Goal: Task Accomplishment & Management: Manage account settings

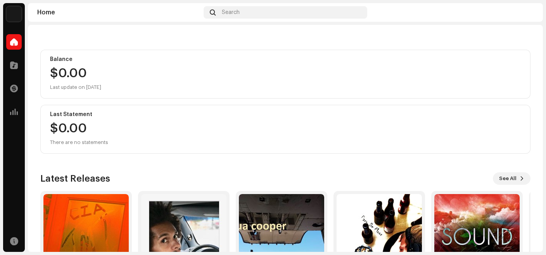
scroll to position [128, 0]
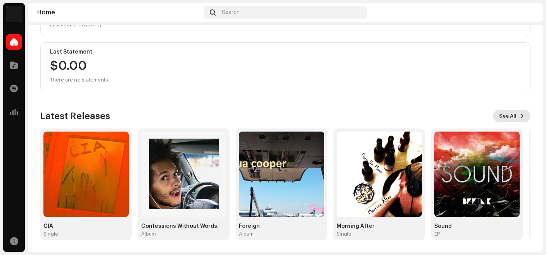
click at [515, 120] on span "See All" at bounding box center [507, 116] width 17 height 16
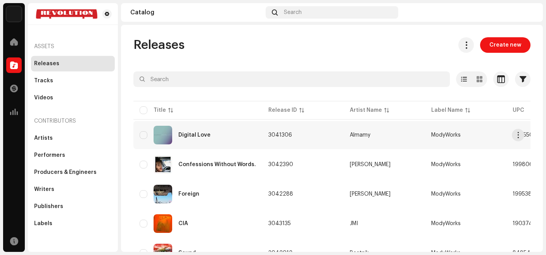
click at [230, 141] on div "Digital Love" at bounding box center [198, 135] width 116 height 19
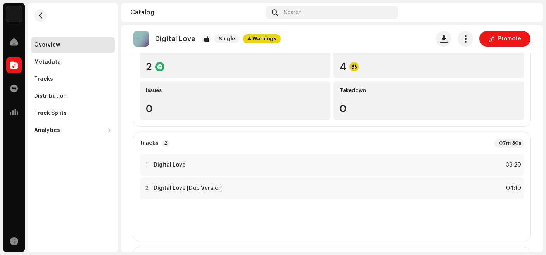
scroll to position [104, 0]
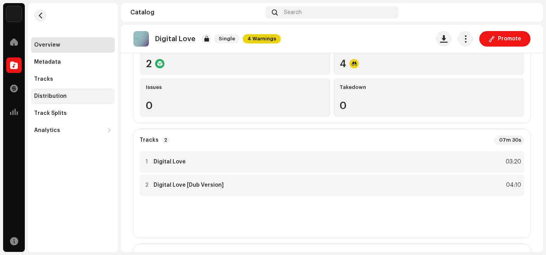
click at [65, 95] on div "Distribution" at bounding box center [73, 96] width 78 height 6
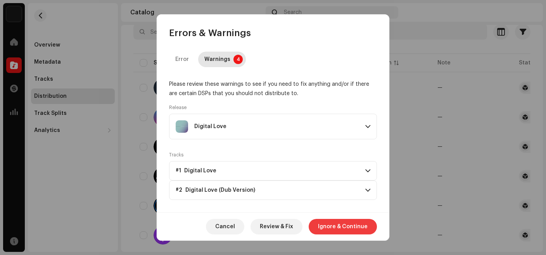
click at [334, 229] on span "Ignore & Continue" at bounding box center [343, 227] width 50 height 16
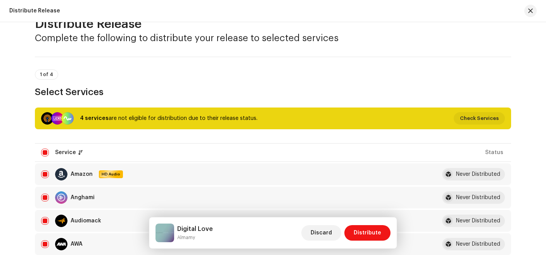
scroll to position [26, 0]
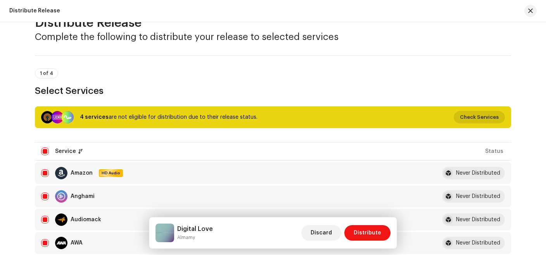
click at [481, 118] on span "Check Services" at bounding box center [479, 117] width 39 height 16
click at [500, 24] on div "Not Eligible For Distribution Service Last Enqueued Last Delivered Status iMusi…" at bounding box center [273, 127] width 546 height 255
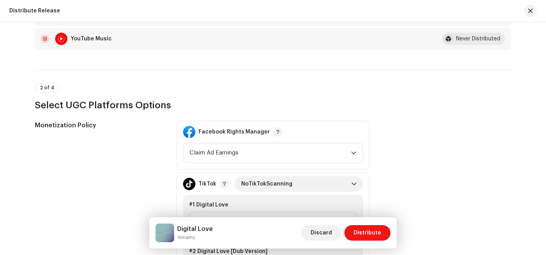
scroll to position [721, 0]
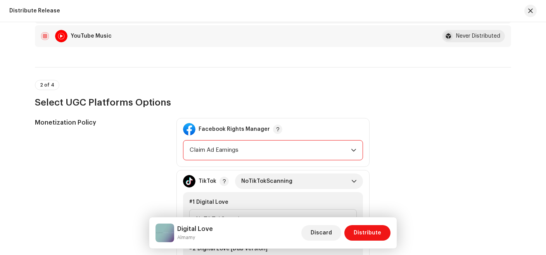
click at [348, 150] on span "Claim Ad Earnings" at bounding box center [270, 149] width 161 height 19
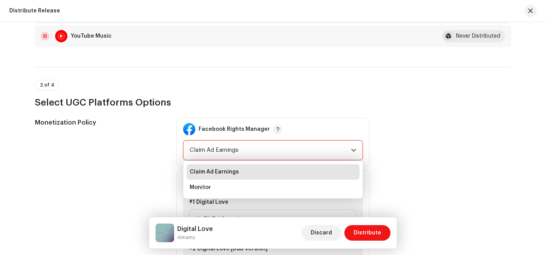
click at [383, 137] on div "Monetization Policy Facebook Rights Manager Claim Ad Earnings Claim Ad Earnings…" at bounding box center [273, 229] width 476 height 223
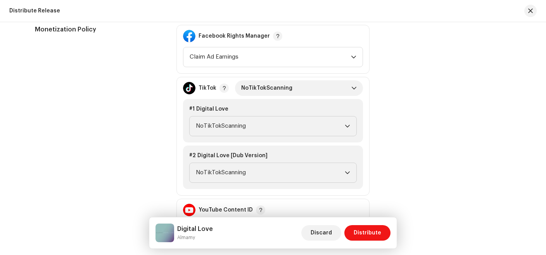
scroll to position [816, 0]
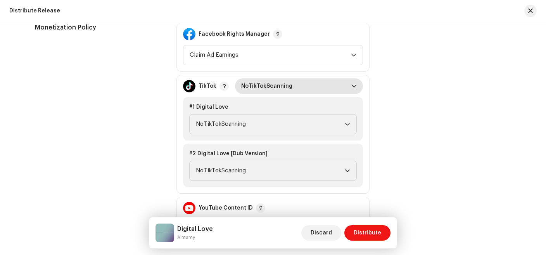
click at [350, 88] on span "NoTikTokScanning" at bounding box center [296, 86] width 110 height 16
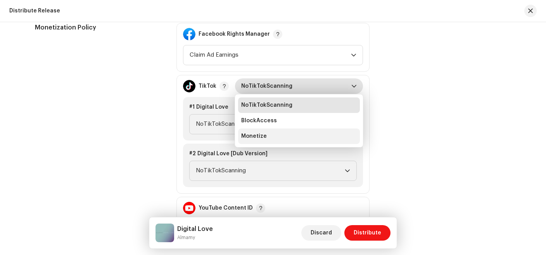
click at [287, 133] on li "Monetize" at bounding box center [299, 136] width 122 height 16
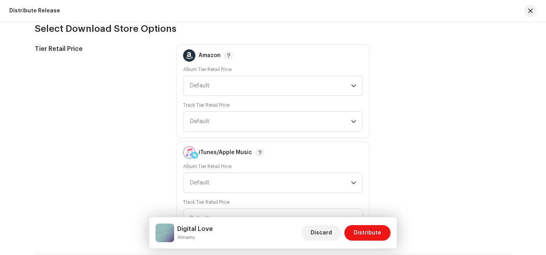
scroll to position [1089, 0]
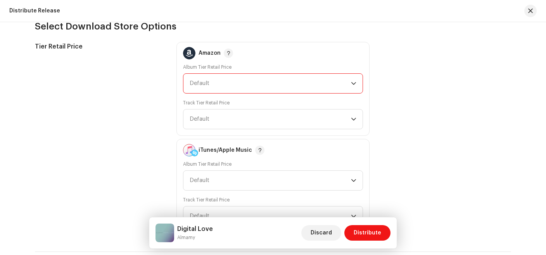
click at [351, 81] on span "Default" at bounding box center [270, 83] width 161 height 19
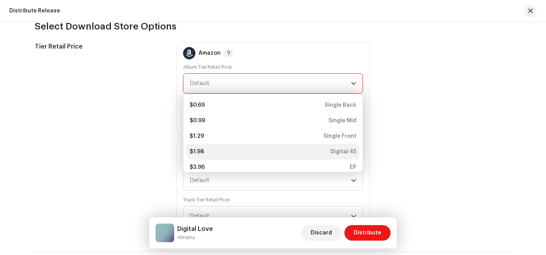
click at [341, 144] on li "$1.98 Digital 45" at bounding box center [273, 152] width 173 height 16
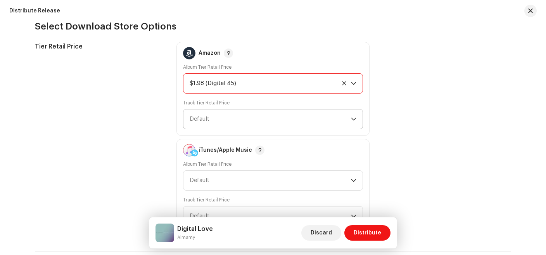
click at [356, 119] on icon "dropdown trigger" at bounding box center [353, 118] width 5 height 5
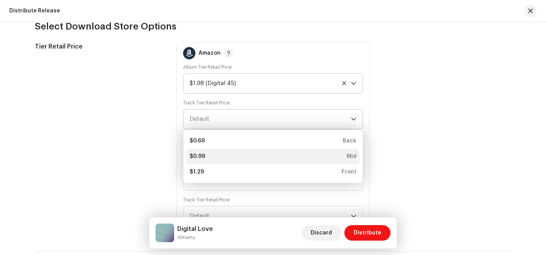
click at [352, 152] on div "Mid" at bounding box center [352, 156] width 10 height 8
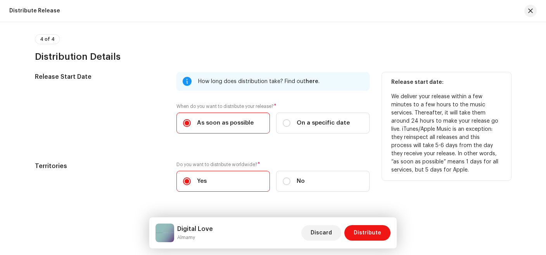
scroll to position [1336, 0]
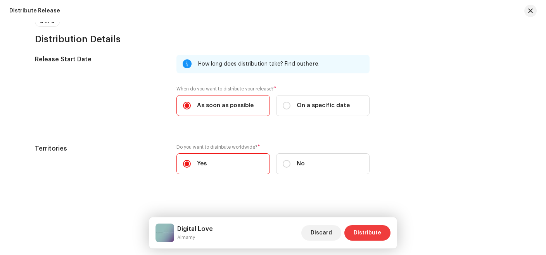
click at [364, 234] on span "Distribute" at bounding box center [368, 233] width 28 height 16
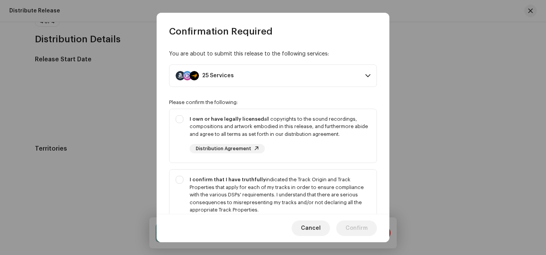
click at [366, 77] on span at bounding box center [367, 76] width 5 height 6
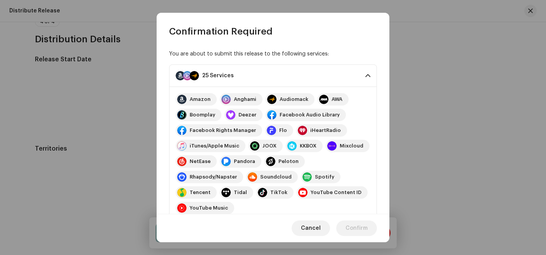
click at [366, 77] on span at bounding box center [367, 76] width 5 height 6
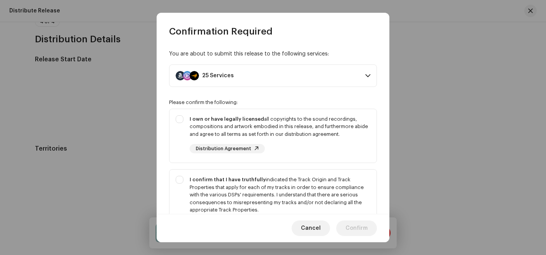
click at [366, 77] on span at bounding box center [367, 76] width 5 height 6
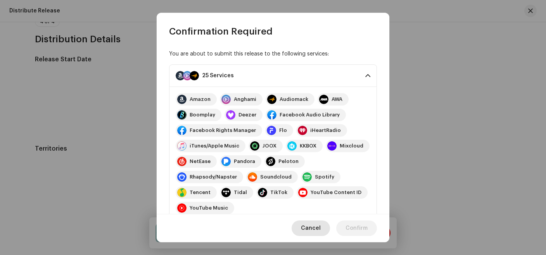
click at [312, 229] on span "Cancel" at bounding box center [311, 228] width 20 height 16
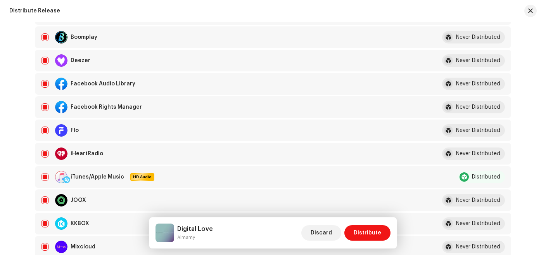
scroll to position [254, 0]
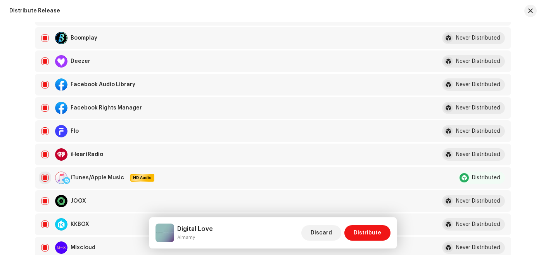
click at [45, 178] on input "checkbox" at bounding box center [45, 178] width 8 height 8
checkbox input "false"
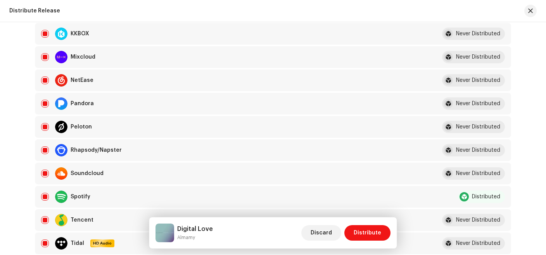
scroll to position [446, 0]
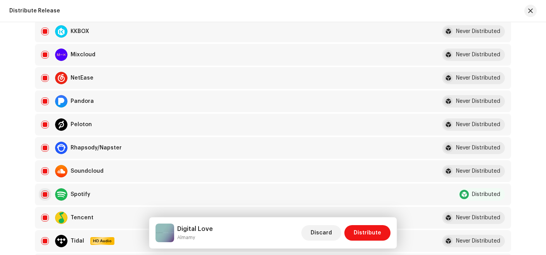
click at [47, 195] on input "Row Selected" at bounding box center [45, 194] width 8 height 8
checkbox input "false"
click at [363, 235] on span "Distribute" at bounding box center [368, 233] width 28 height 16
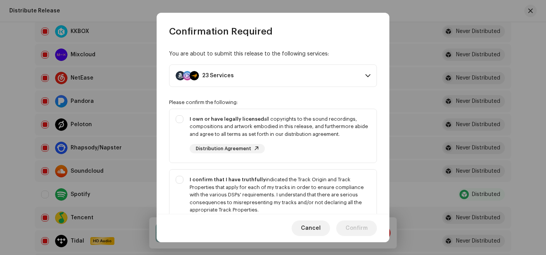
click at [366, 76] on span at bounding box center [367, 76] width 5 height 6
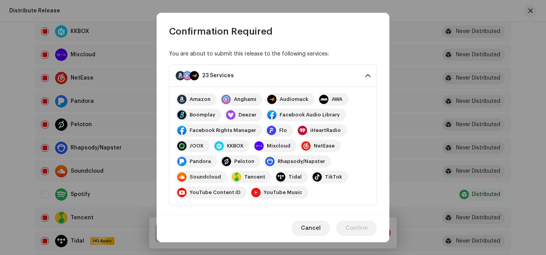
click at [366, 76] on span at bounding box center [367, 76] width 5 height 6
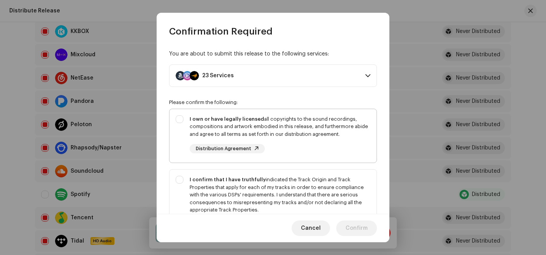
click at [179, 120] on div "I own or have legally licensed all copyrights to the sound recordings, composit…" at bounding box center [272, 134] width 207 height 51
checkbox input "true"
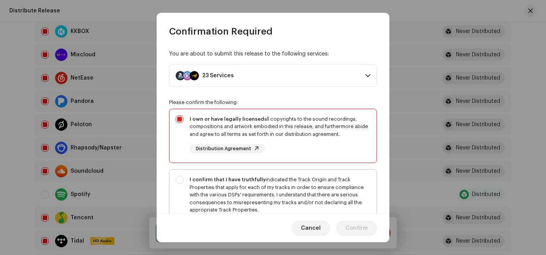
click at [180, 182] on div "I confirm that I have truthfully indicated the Track Origin and Track Propertie…" at bounding box center [272, 202] width 207 height 66
checkbox input "true"
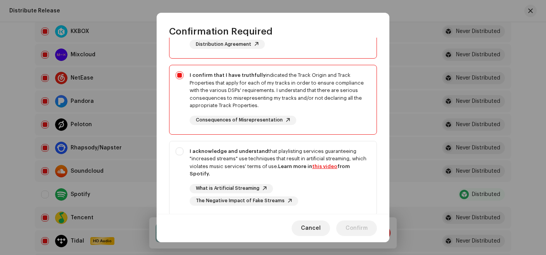
scroll to position [112, 0]
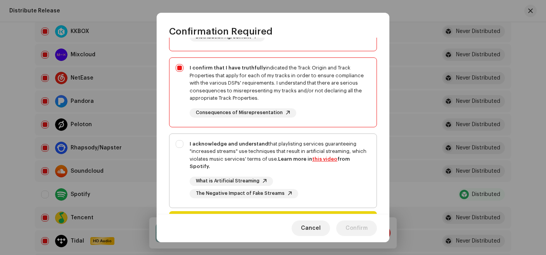
click at [179, 143] on div "I acknowledge and understand that playlisting services guaranteeing "increased …" at bounding box center [272, 169] width 207 height 71
checkbox input "true"
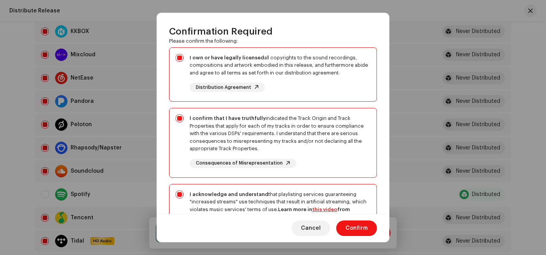
scroll to position [0, 0]
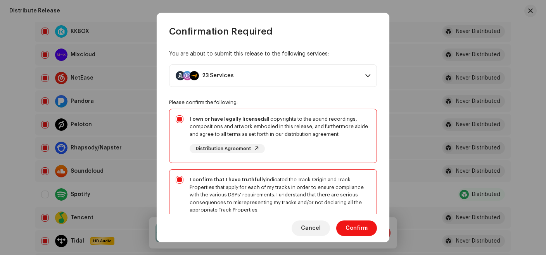
click at [365, 75] on p-accordion-header "23 Services" at bounding box center [273, 75] width 208 height 22
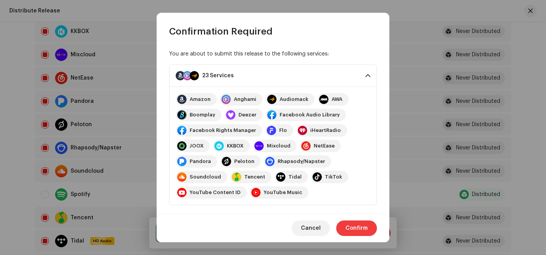
click at [359, 227] on span "Confirm" at bounding box center [357, 228] width 22 height 16
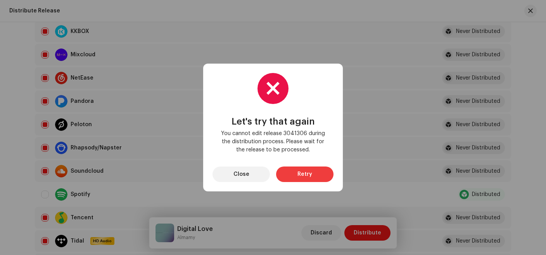
click at [302, 173] on span "Retry" at bounding box center [304, 174] width 15 height 16
click at [256, 174] on button "Close" at bounding box center [241, 174] width 57 height 16
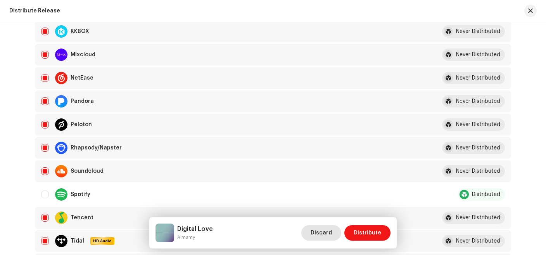
click at [330, 231] on span "Discard" at bounding box center [321, 233] width 21 height 16
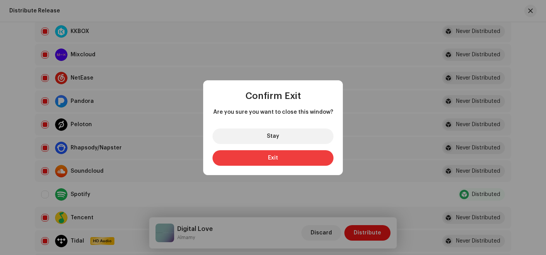
click at [261, 162] on button "Exit" at bounding box center [273, 158] width 121 height 16
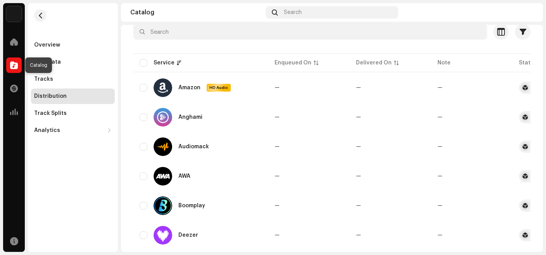
click at [19, 65] on div at bounding box center [14, 65] width 16 height 16
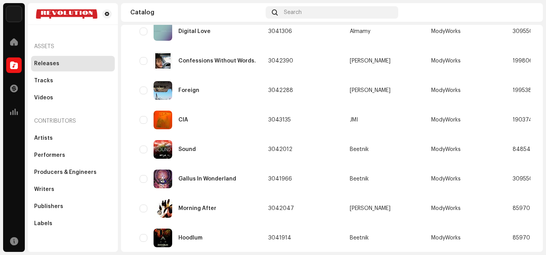
click at [11, 68] on span at bounding box center [14, 65] width 8 height 6
click at [16, 112] on span at bounding box center [14, 112] width 8 height 6
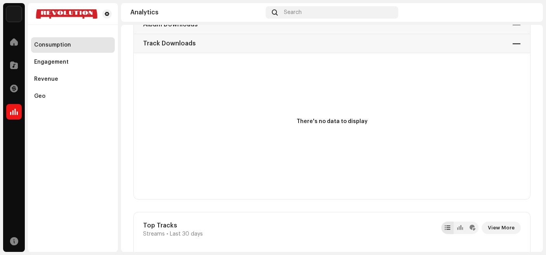
click at [517, 53] on div "Streams — Album Downloads — Track Downloads —" at bounding box center [332, 24] width 396 height 57
click at [159, 53] on div "Streams — Album Downloads — Track Downloads —" at bounding box center [332, 24] width 396 height 57
